Goal: Task Accomplishment & Management: Manage account settings

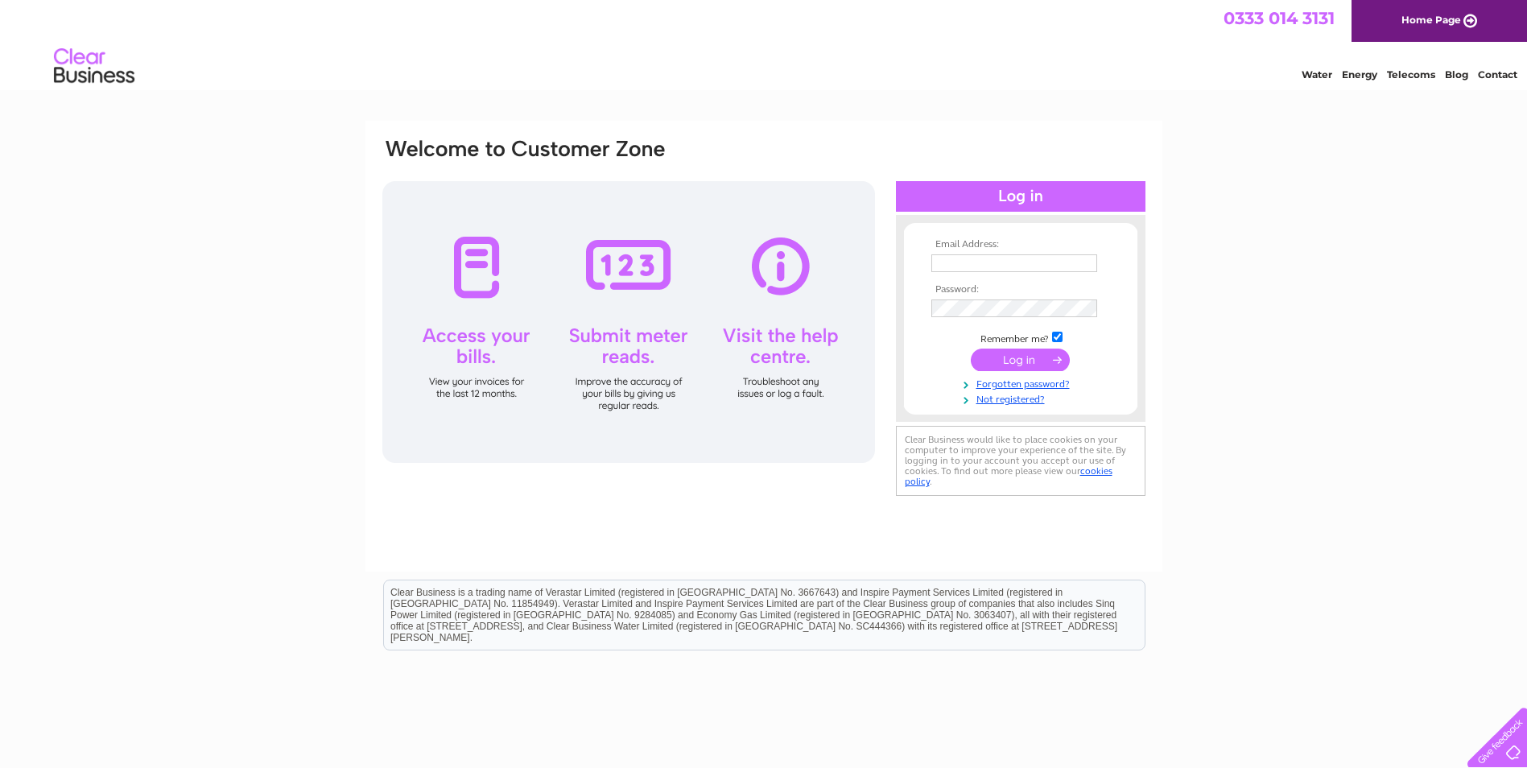
click at [1008, 251] on td at bounding box center [1020, 263] width 187 height 26
click at [973, 258] on input "text" at bounding box center [1014, 263] width 167 height 19
type input "[EMAIL_ADDRESS][DOMAIN_NAME]"
click at [971, 350] on input "submit" at bounding box center [1020, 361] width 99 height 23
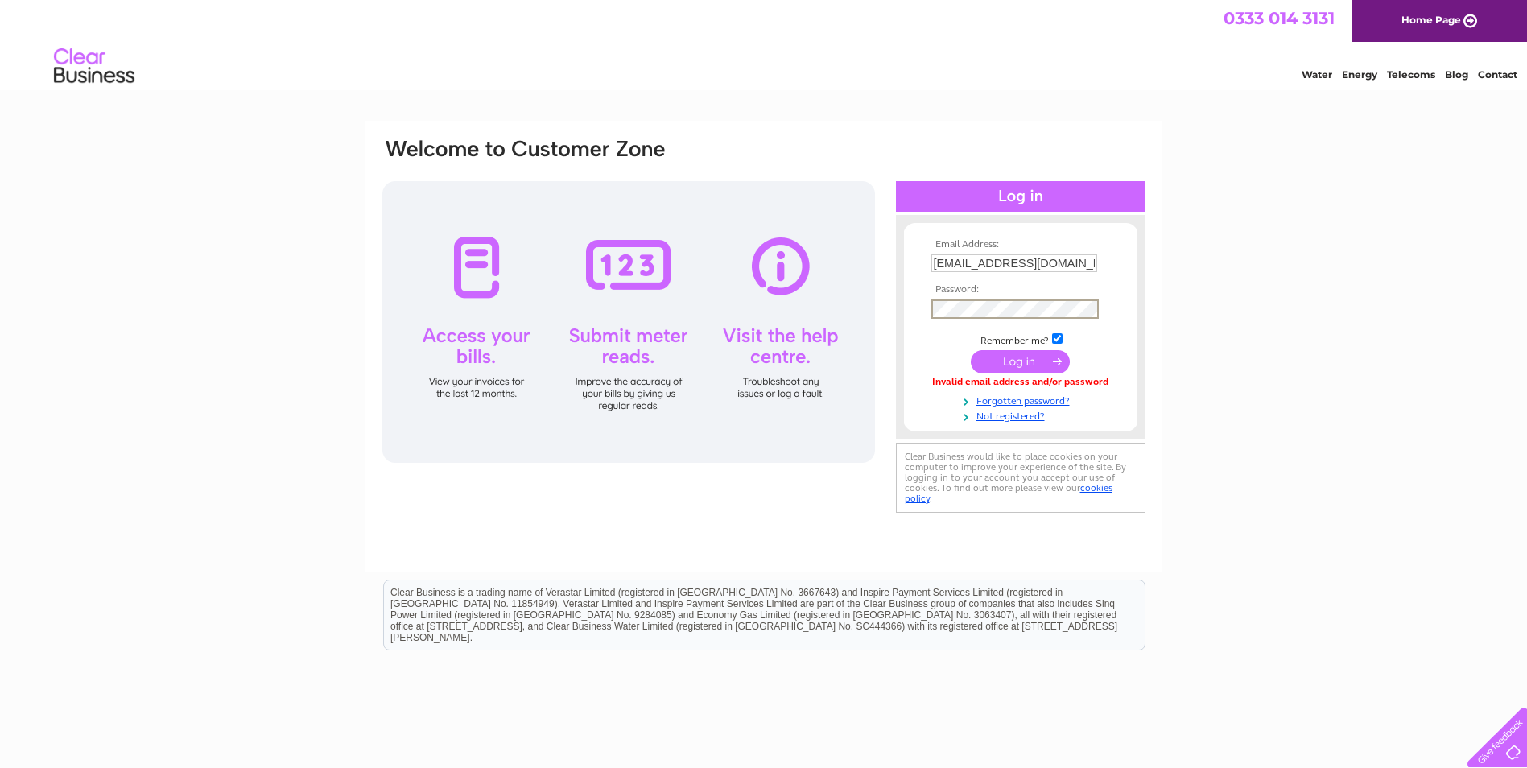
click at [971, 350] on input "submit" at bounding box center [1020, 361] width 99 height 23
click at [1041, 360] on input "submit" at bounding box center [1020, 359] width 99 height 23
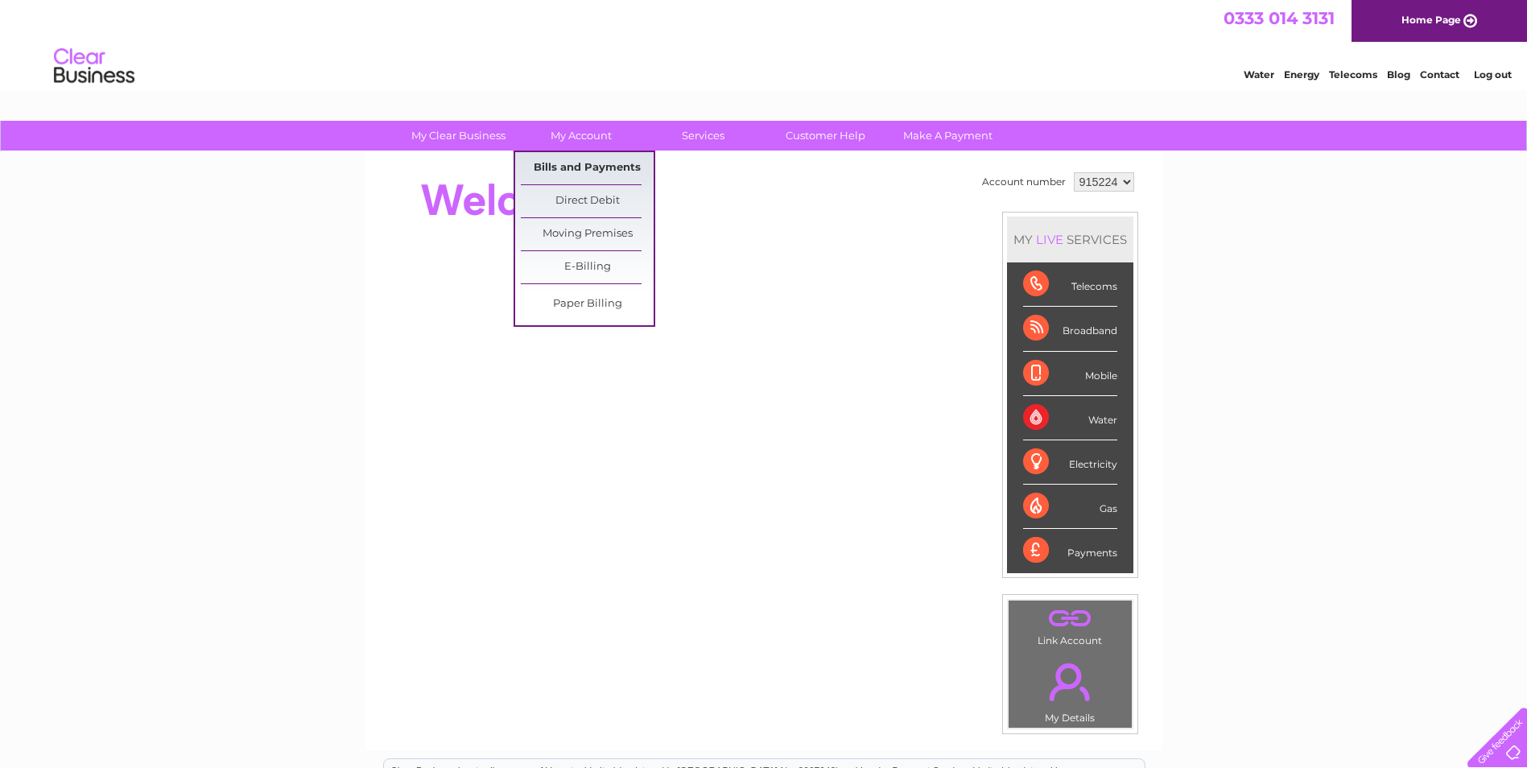
click at [588, 173] on link "Bills and Payments" at bounding box center [587, 168] width 133 height 32
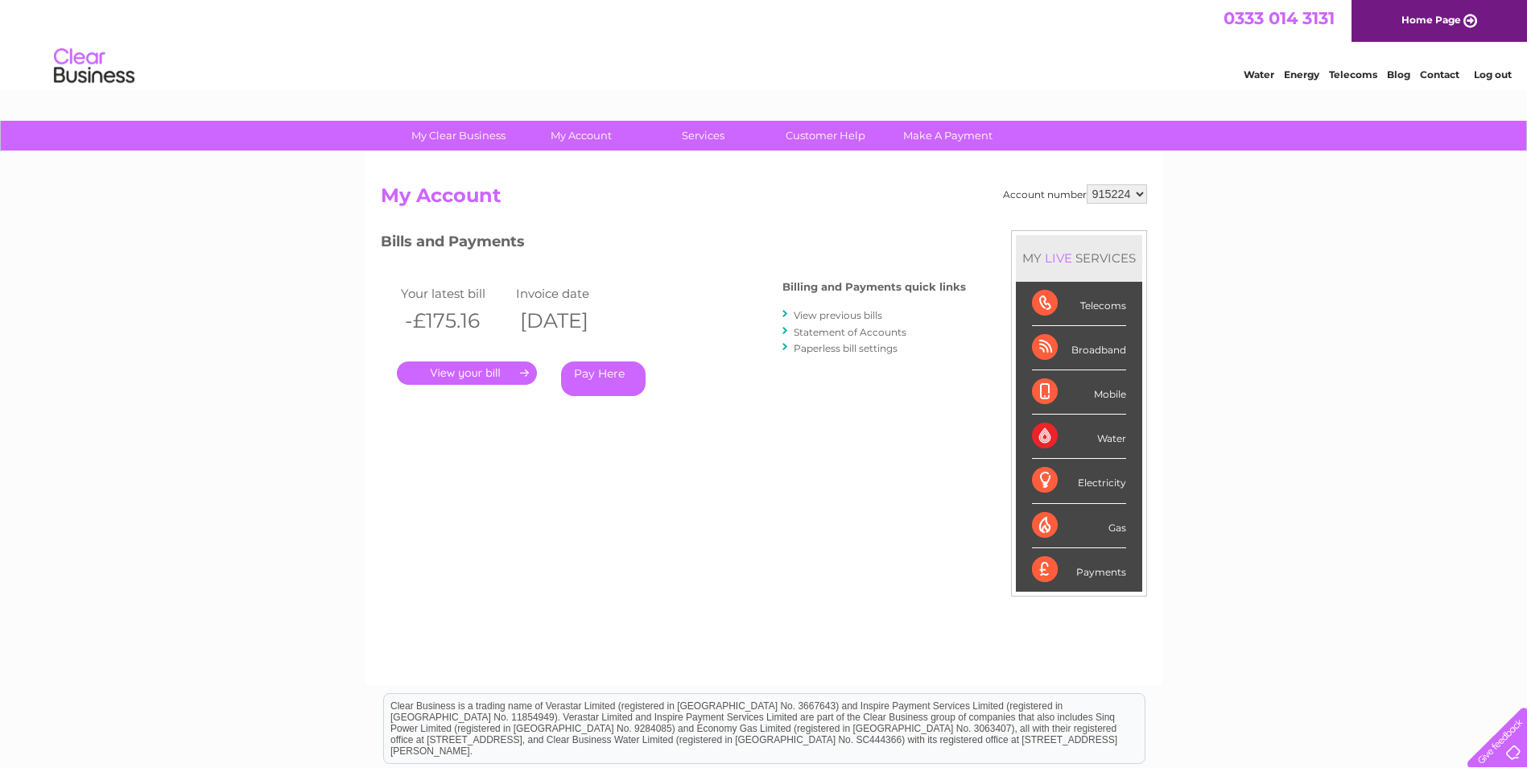
click at [1144, 192] on select "915224 966357" at bounding box center [1116, 193] width 60 height 19
select select "966357"
click at [1086, 184] on select "915224 966357" at bounding box center [1116, 193] width 60 height 19
click at [497, 373] on link "." at bounding box center [467, 372] width 140 height 23
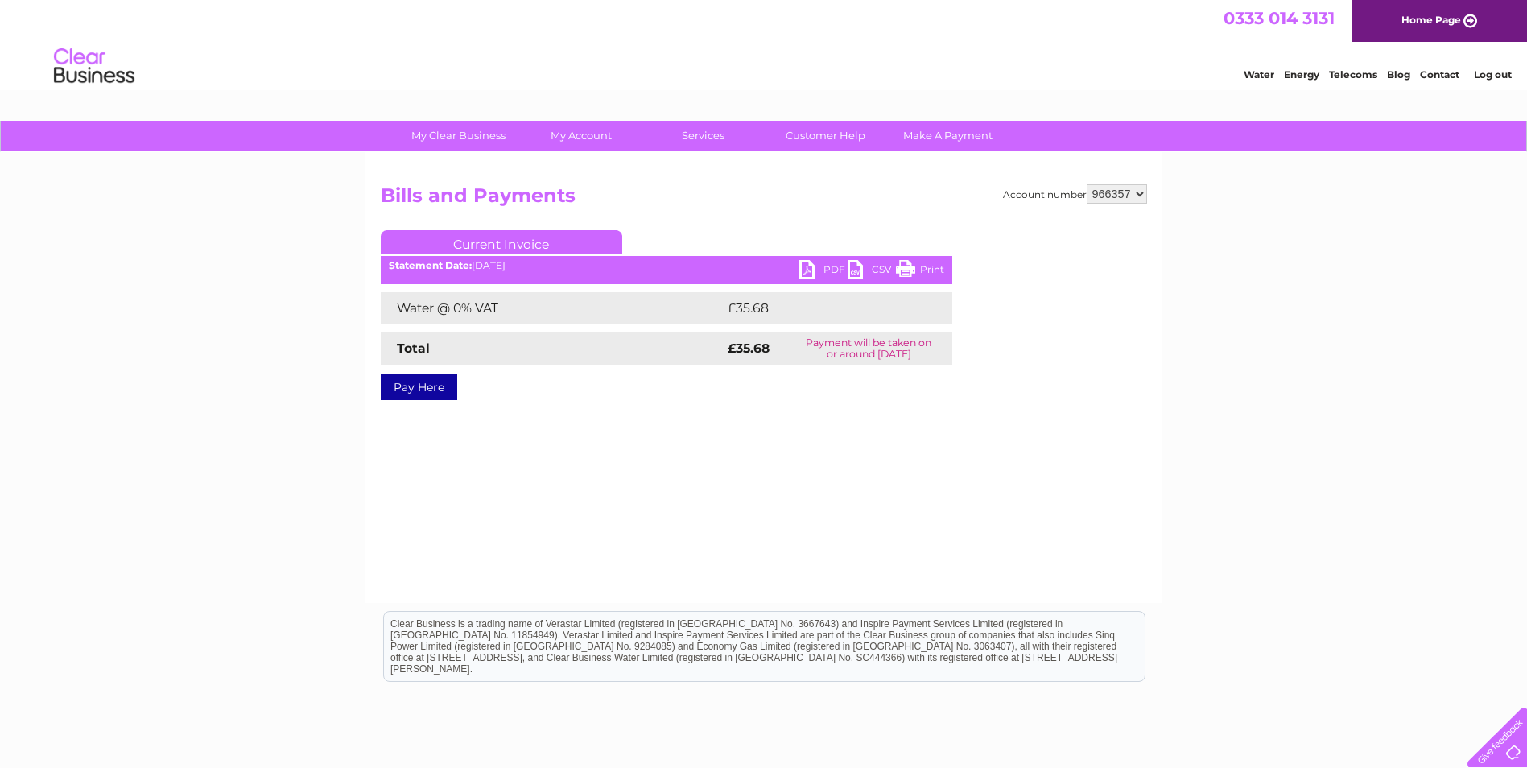
click at [836, 273] on link "PDF" at bounding box center [823, 271] width 48 height 23
